Goal: Task Accomplishment & Management: Complete application form

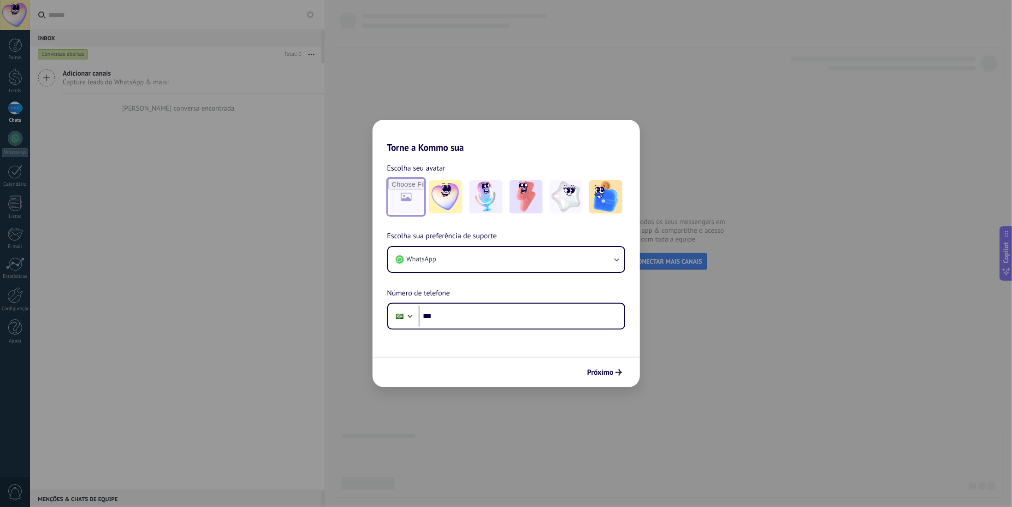
click at [403, 202] on input "file" at bounding box center [406, 197] width 36 height 36
click at [453, 200] on img at bounding box center [445, 196] width 33 height 33
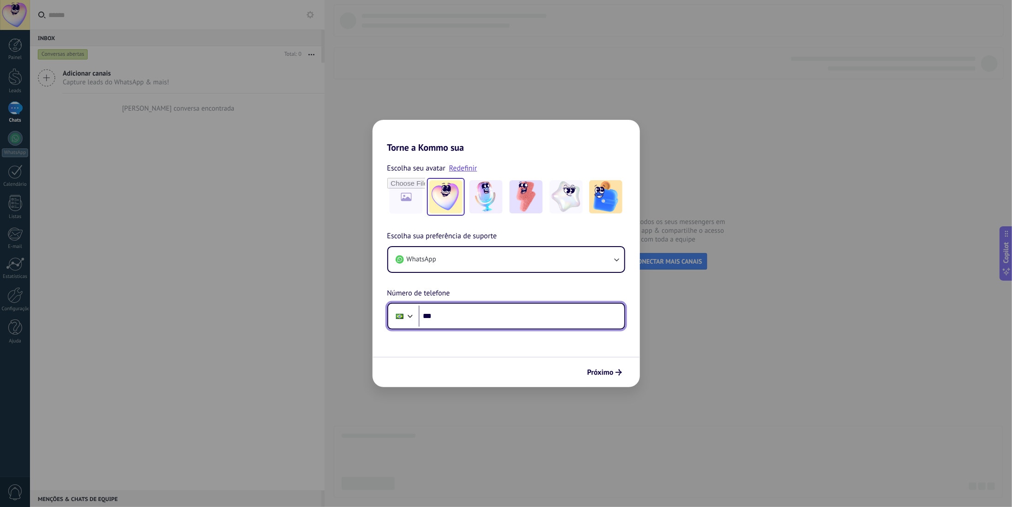
click at [469, 323] on input "***" at bounding box center [522, 316] width 206 height 21
click at [625, 363] on div "Próximo" at bounding box center [505, 372] width 267 height 30
click at [617, 371] on icon "submit" at bounding box center [618, 372] width 6 height 6
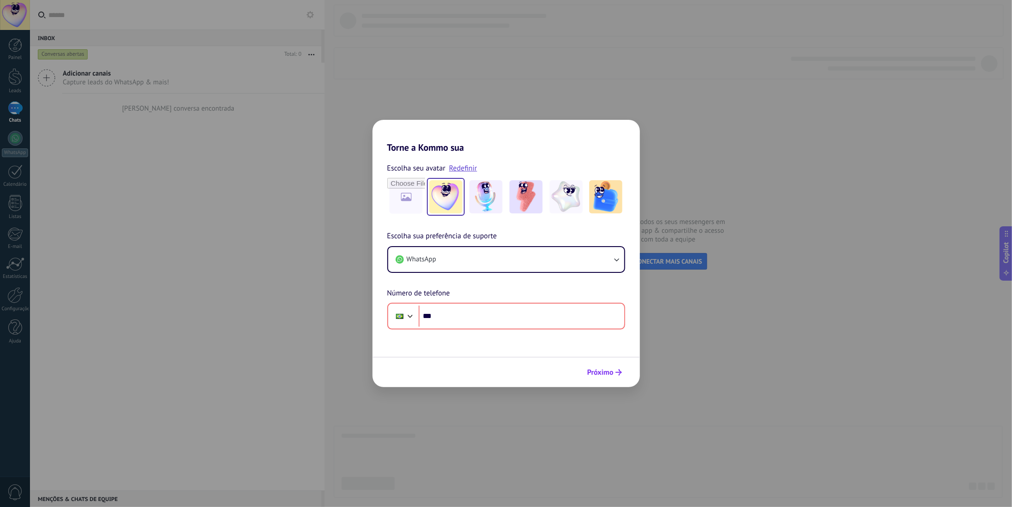
click at [616, 368] on button "Próximo" at bounding box center [604, 373] width 43 height 16
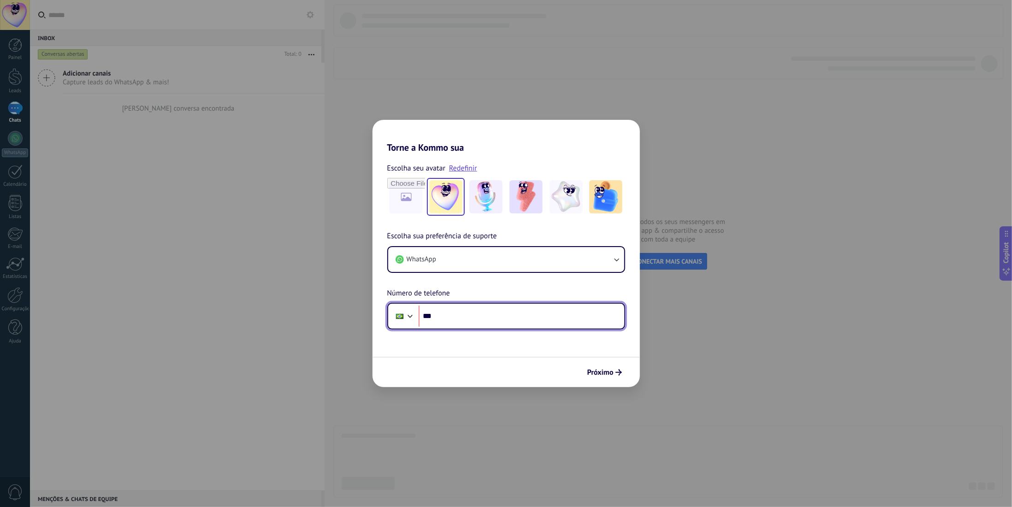
click at [544, 326] on input "***" at bounding box center [522, 316] width 206 height 21
click at [540, 321] on input "***" at bounding box center [522, 316] width 206 height 21
type input "**********"
click at [574, 361] on div "Próximo" at bounding box center [505, 372] width 267 height 30
click at [602, 370] on span "Próximo" at bounding box center [600, 372] width 26 height 6
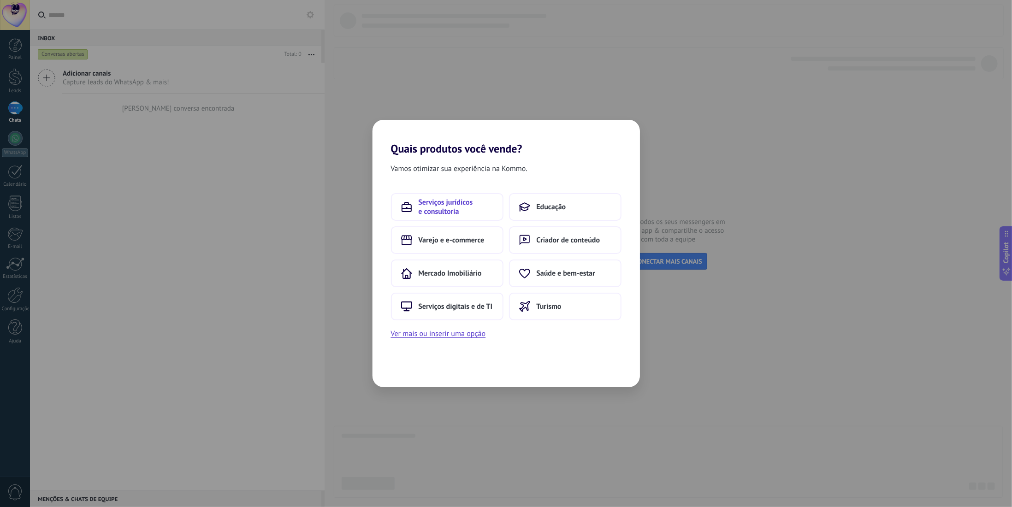
click at [462, 208] on span "Serviços jurídicos e consultoria" at bounding box center [456, 207] width 75 height 18
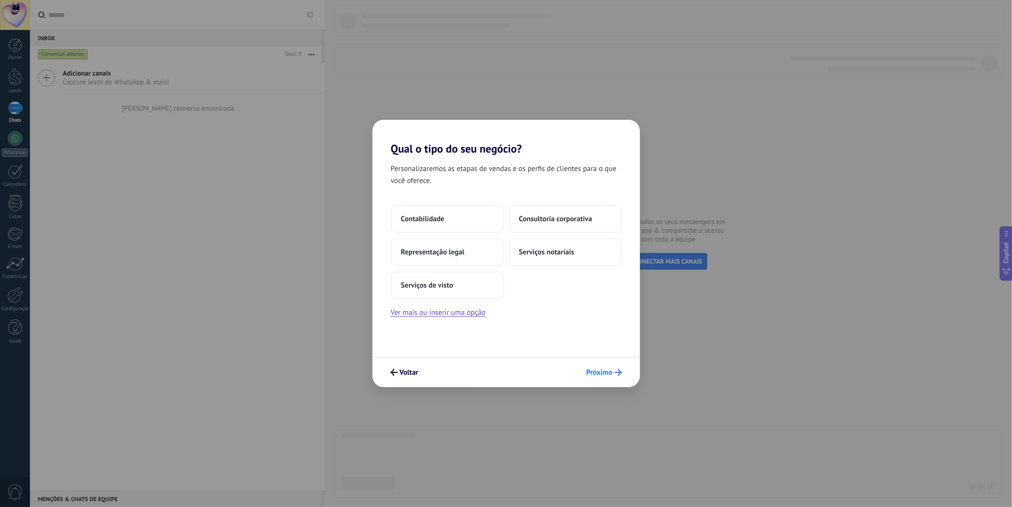
click at [604, 369] on span "Próximo" at bounding box center [599, 372] width 26 height 6
click at [604, 375] on span "Próximo" at bounding box center [599, 372] width 26 height 6
click at [440, 211] on button "Contabilidade" at bounding box center [447, 219] width 112 height 28
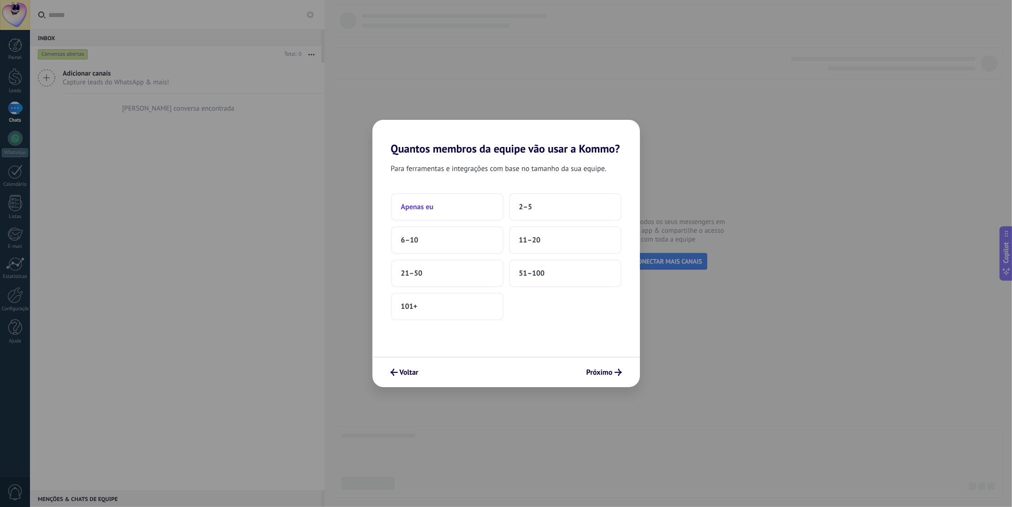
click at [486, 215] on button "Apenas eu" at bounding box center [447, 207] width 112 height 28
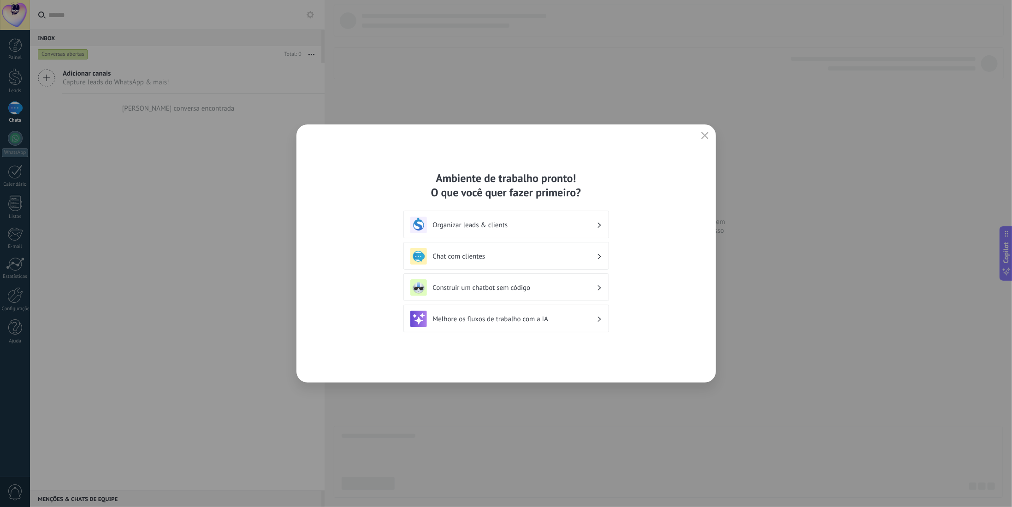
click at [705, 135] on icon "button" at bounding box center [704, 135] width 7 height 7
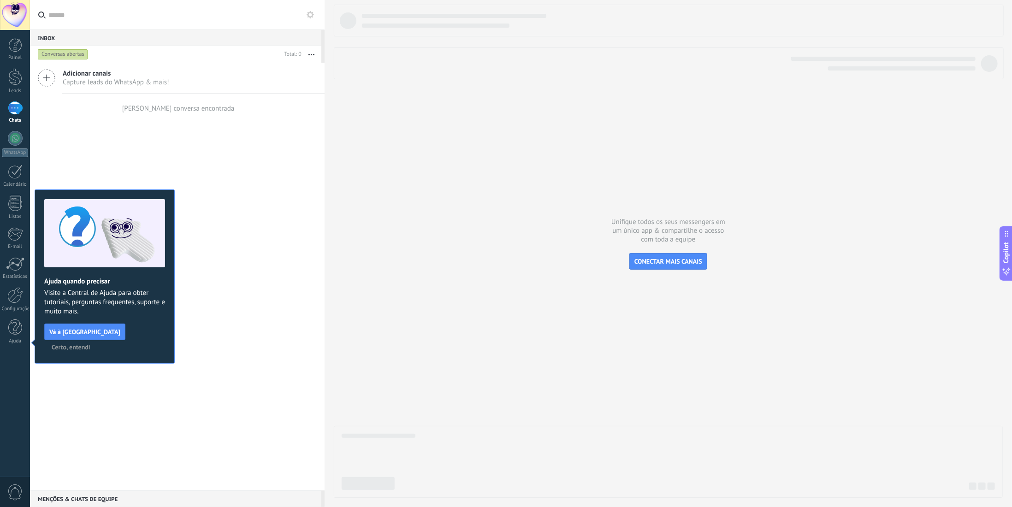
click at [90, 344] on span "Certo, entendi" at bounding box center [71, 347] width 39 height 6
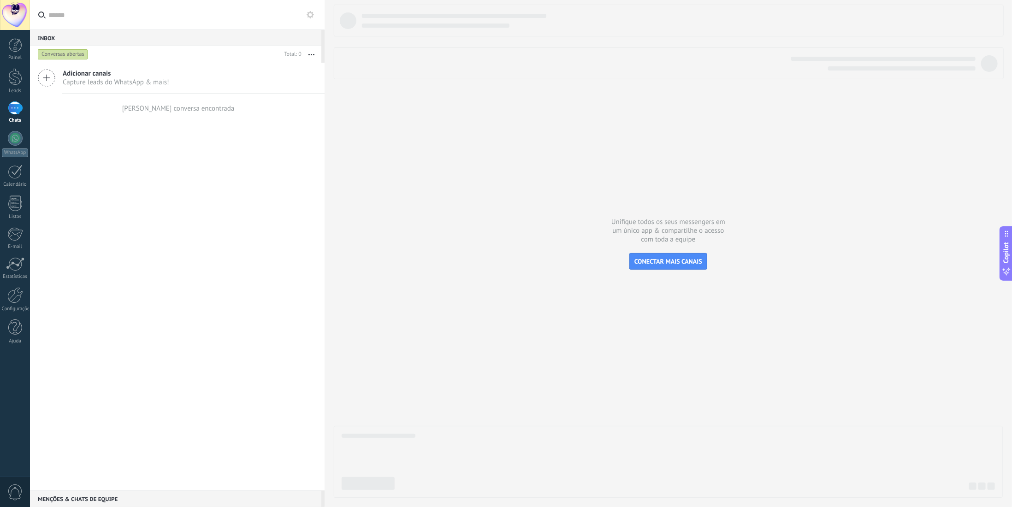
click at [242, 268] on div "Adicionar canais Capture leads do WhatsApp & mais! Nenhuma conversa encontrada" at bounding box center [177, 277] width 295 height 428
click at [16, 111] on div at bounding box center [15, 107] width 15 height 13
click at [16, 47] on div at bounding box center [15, 45] width 14 height 14
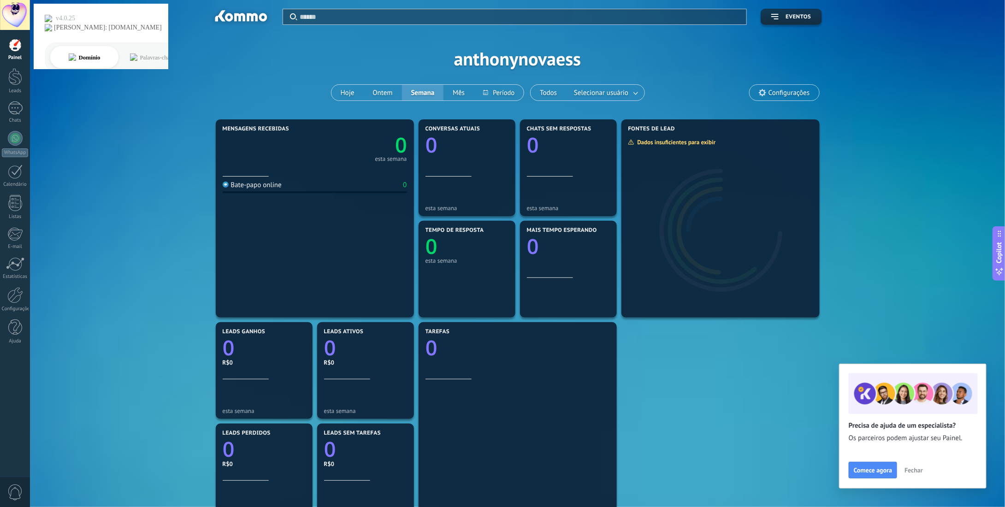
click at [14, 63] on div "Painel Leads Chats WhatsApp Clientes" at bounding box center [15, 195] width 30 height 315
click at [19, 77] on div at bounding box center [15, 76] width 14 height 17
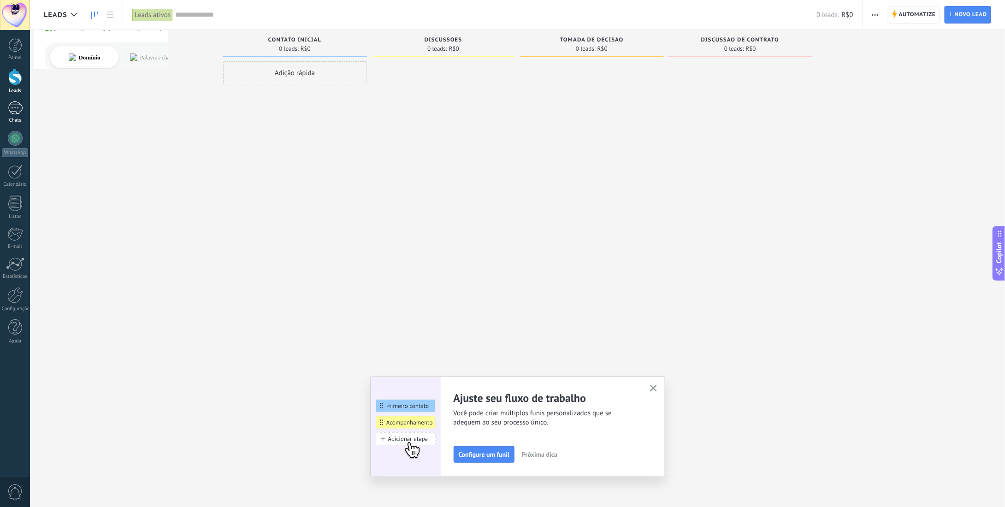
click at [17, 117] on link "Chats" at bounding box center [15, 112] width 30 height 22
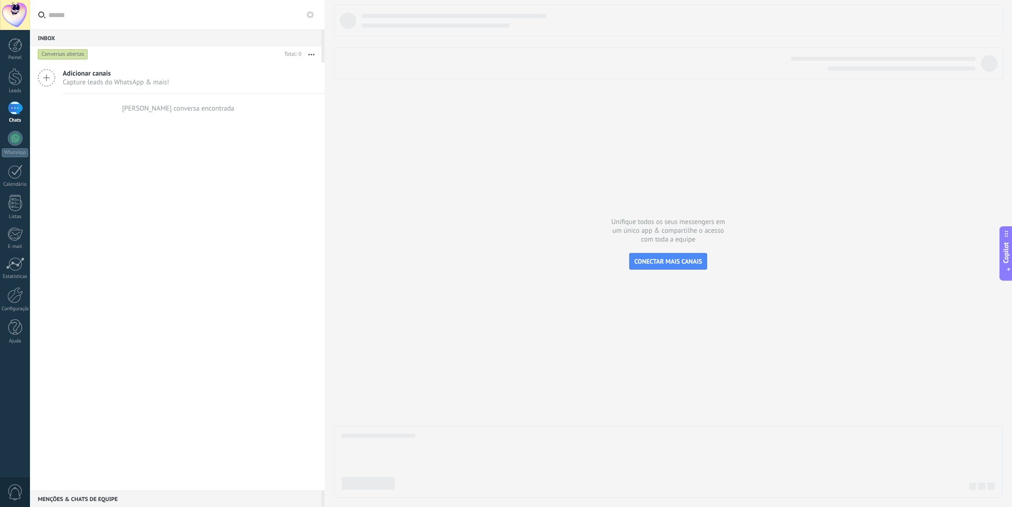
click at [600, 166] on div at bounding box center [668, 251] width 669 height 493
click at [692, 266] on button "CONECTAR MAIS CANAIS" at bounding box center [668, 261] width 78 height 17
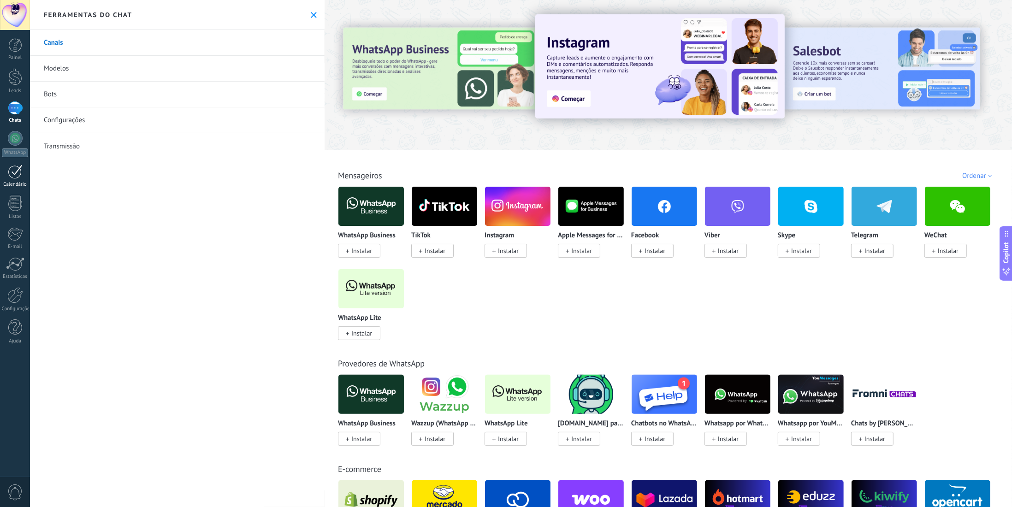
click at [16, 177] on div at bounding box center [15, 172] width 15 height 14
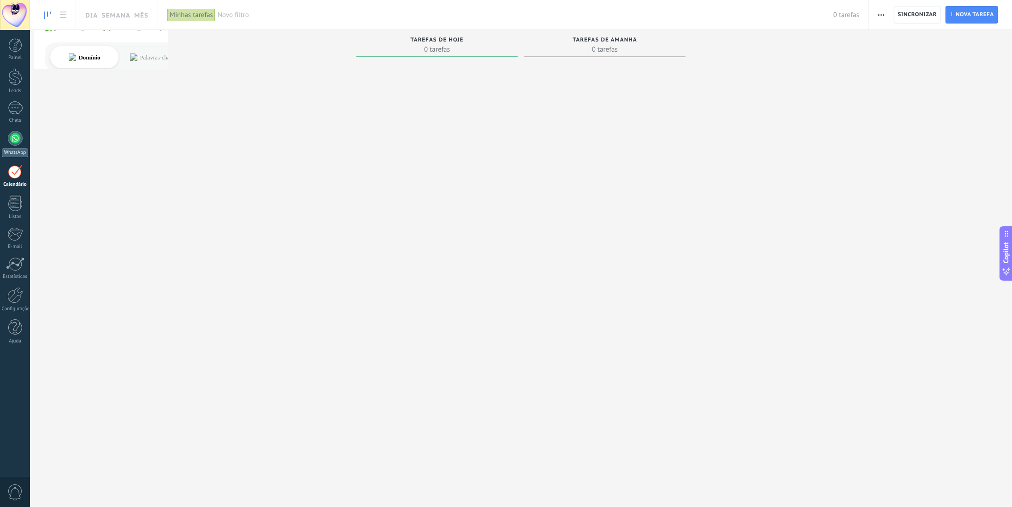
click at [15, 132] on div at bounding box center [15, 138] width 15 height 15
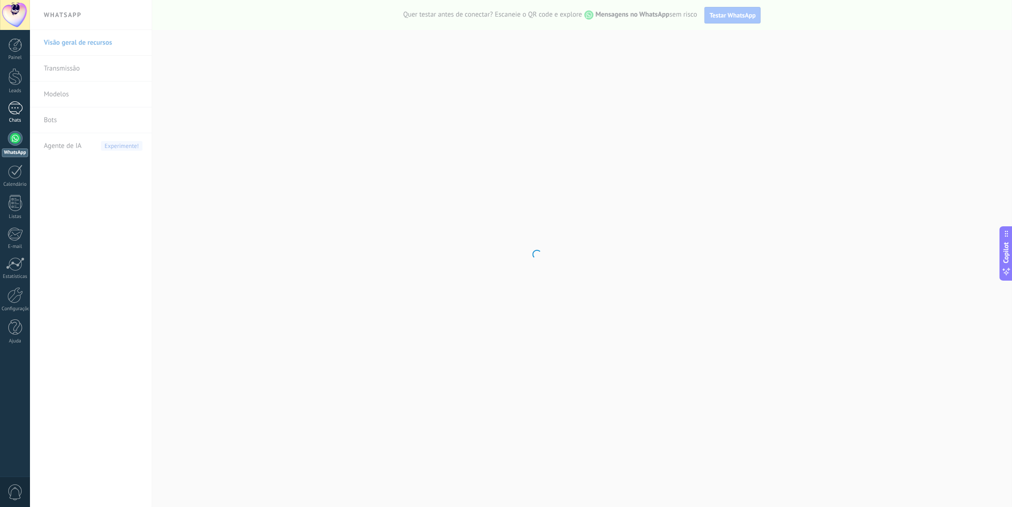
click at [11, 121] on div "Chats" at bounding box center [15, 121] width 27 height 6
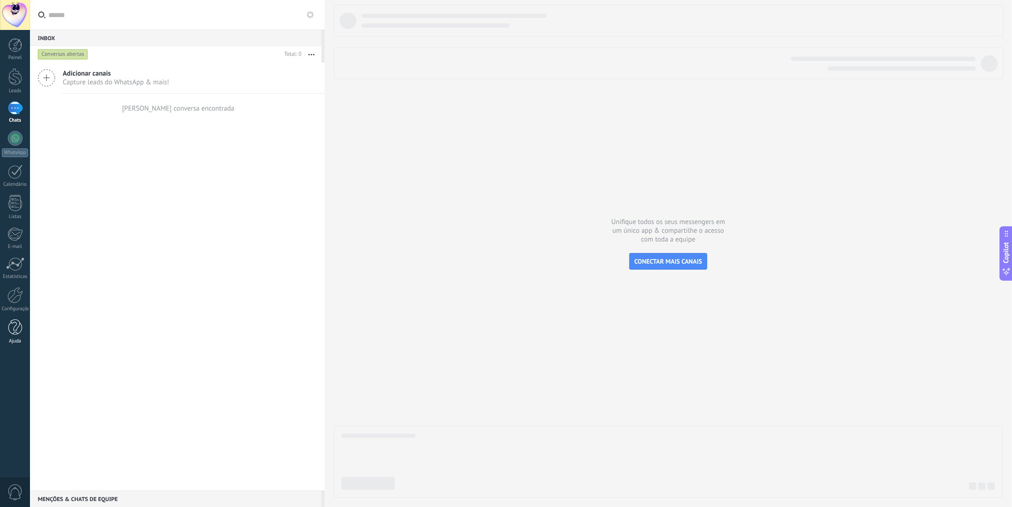
click at [21, 330] on div at bounding box center [15, 327] width 14 height 16
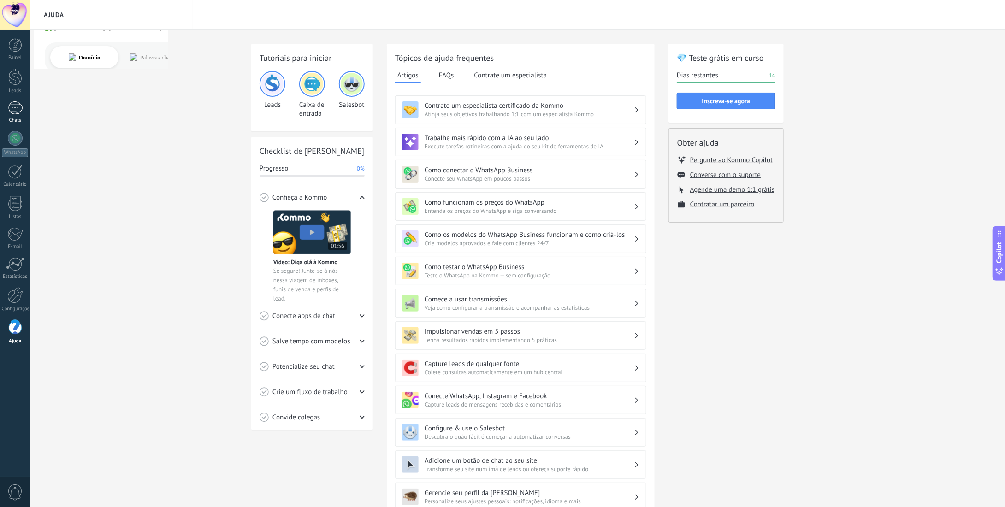
click at [29, 121] on link "Chats" at bounding box center [15, 112] width 30 height 22
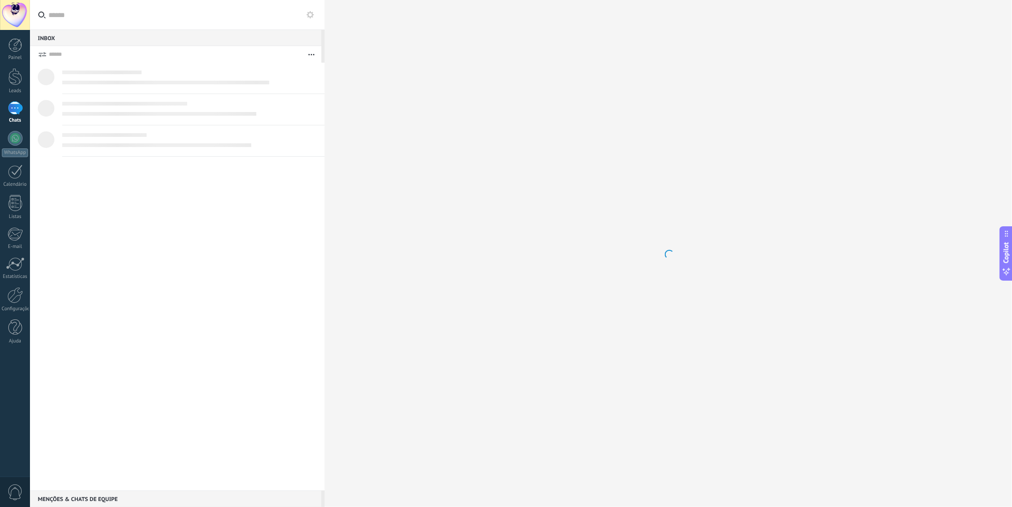
click at [23, 113] on link "Chats" at bounding box center [15, 112] width 30 height 22
click at [280, 302] on div "Adicionar canais Capture leads do WhatsApp & mais! Nenhuma conversa encontrada" at bounding box center [177, 277] width 295 height 428
click at [448, 270] on div at bounding box center [668, 251] width 669 height 493
